Goal: Information Seeking & Learning: Learn about a topic

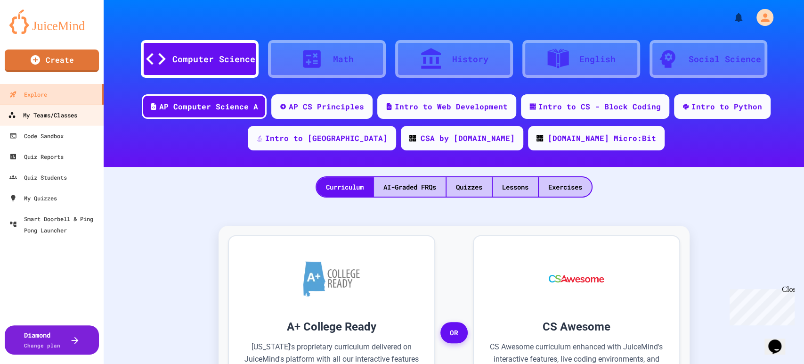
click at [54, 113] on div "My Teams/Classes" at bounding box center [42, 115] width 69 height 12
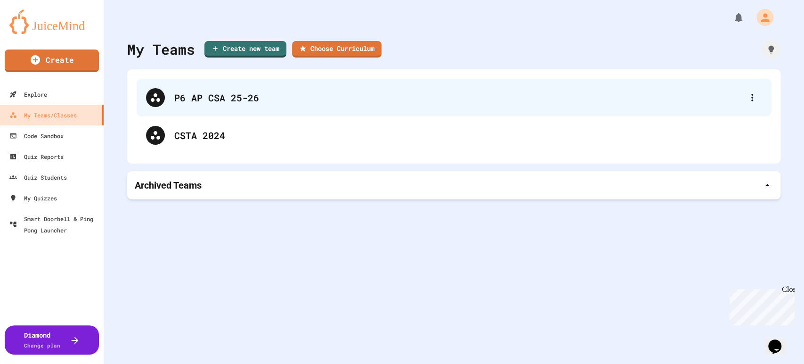
click at [198, 104] on div "P6 AP CSA 25-26" at bounding box center [458, 97] width 568 height 14
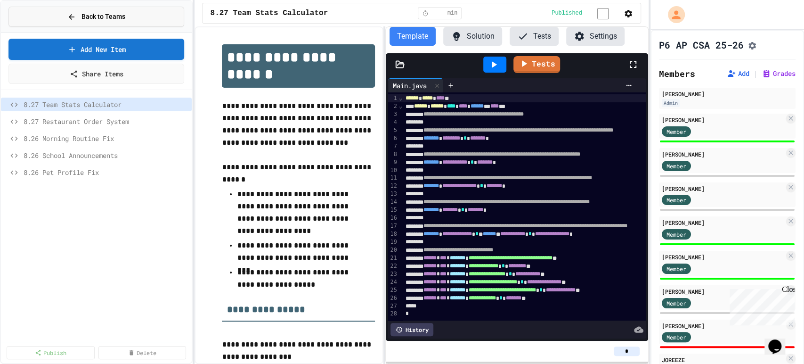
click at [40, 11] on button "Back to Teams" at bounding box center [96, 17] width 176 height 20
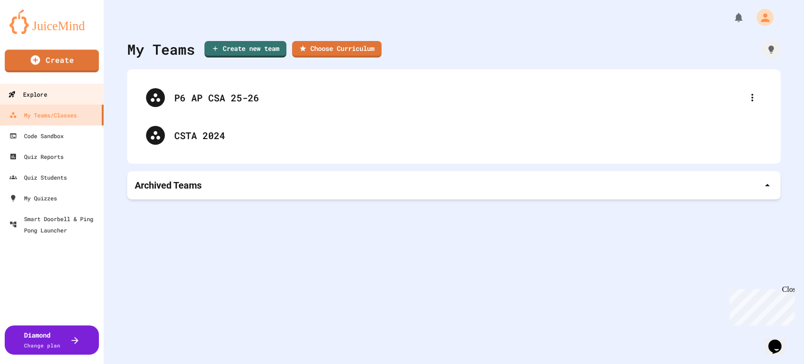
click at [38, 97] on div "Explore" at bounding box center [27, 95] width 39 height 12
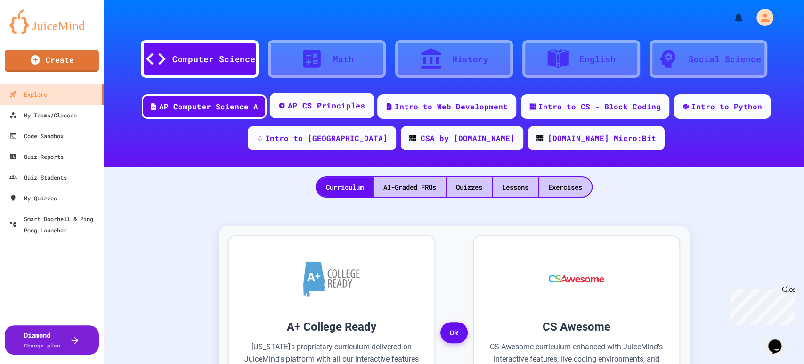
click at [334, 103] on div "AP CS Principles" at bounding box center [327, 106] width 78 height 12
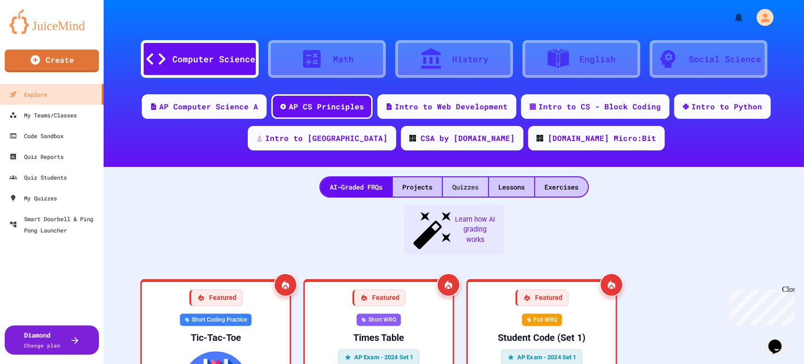
click at [462, 185] on div "Quizzes" at bounding box center [465, 186] width 45 height 19
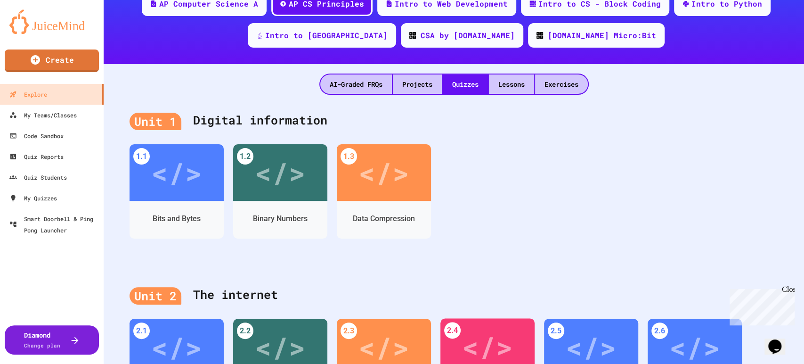
scroll to position [50, 0]
